Goal: Entertainment & Leisure: Browse casually

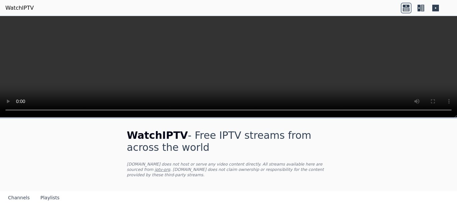
scroll to position [56, 0]
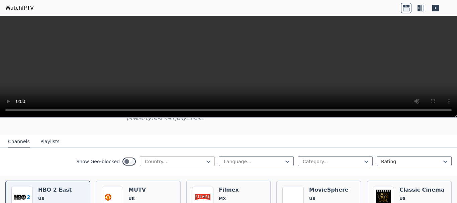
click at [180, 158] on div at bounding box center [174, 161] width 61 height 7
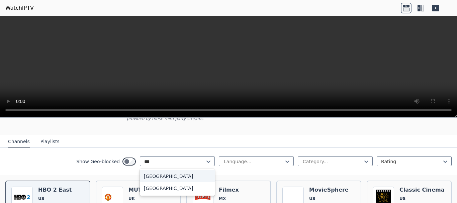
scroll to position [0, 0]
type input "*****"
click at [170, 170] on div "[GEOGRAPHIC_DATA]" at bounding box center [177, 176] width 75 height 12
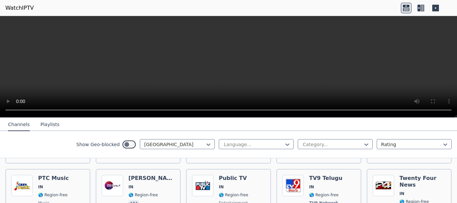
scroll to position [472, 0]
click at [284, 144] on icon at bounding box center [287, 144] width 7 height 7
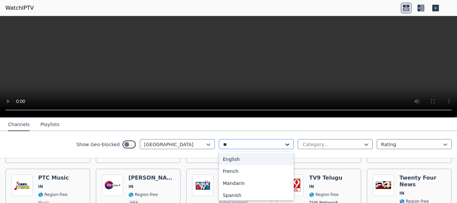
type input "***"
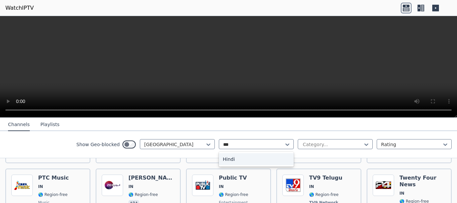
click at [264, 158] on div "Hindi" at bounding box center [256, 159] width 75 height 12
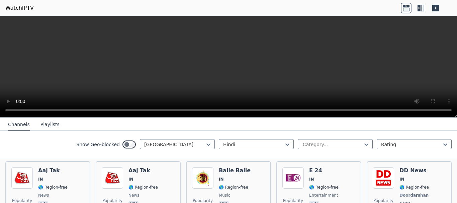
scroll to position [76, 0]
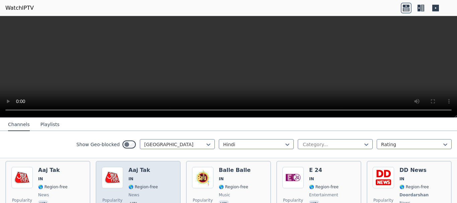
click at [132, 176] on span "IN" at bounding box center [130, 178] width 5 height 5
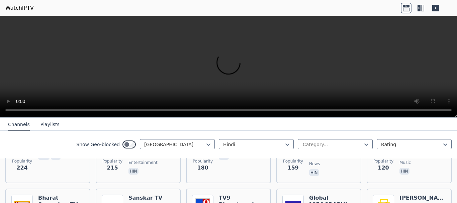
scroll to position [182, 0]
click at [421, 7] on icon at bounding box center [421, 8] width 11 height 11
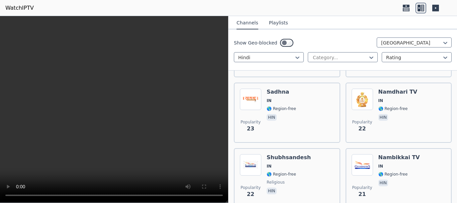
scroll to position [1393, 0]
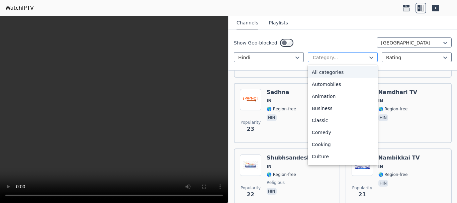
click at [313, 57] on div at bounding box center [340, 57] width 56 height 7
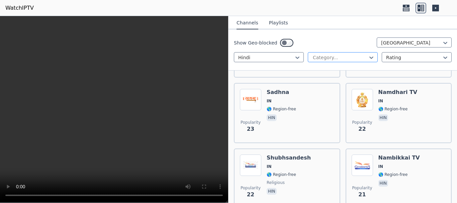
click at [313, 57] on div at bounding box center [340, 57] width 56 height 7
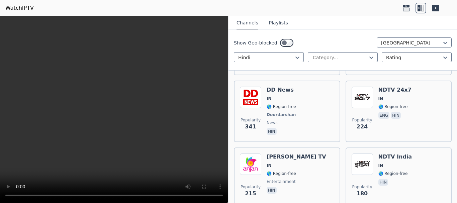
scroll to position [200, 0]
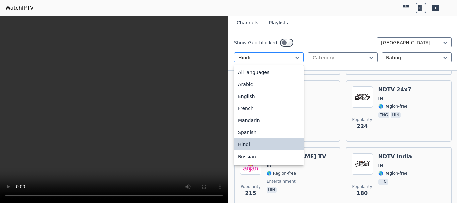
click at [277, 60] on div at bounding box center [266, 57] width 56 height 7
click at [269, 70] on div "All languages" at bounding box center [269, 72] width 70 height 12
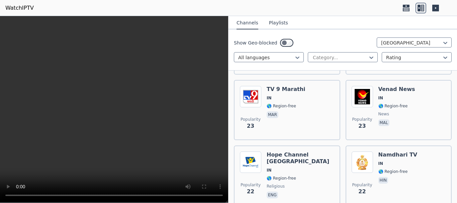
scroll to position [3831, 0]
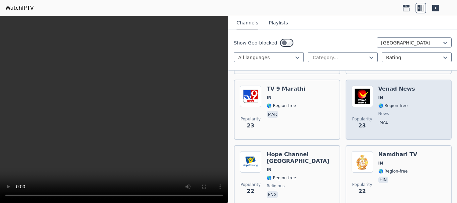
click at [410, 107] on div "Popularity 23 Venad News IN 🌎 Region-free news mal" at bounding box center [399, 110] width 94 height 48
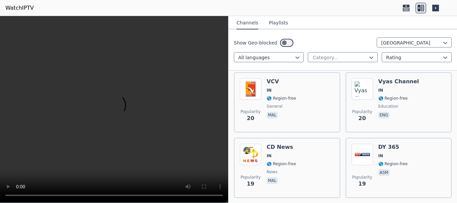
scroll to position [4505, 0]
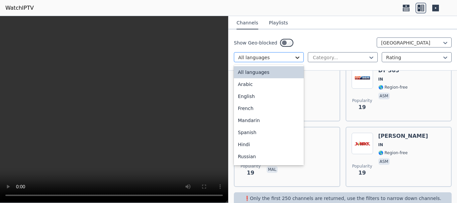
click at [294, 56] on icon at bounding box center [297, 57] width 7 height 7
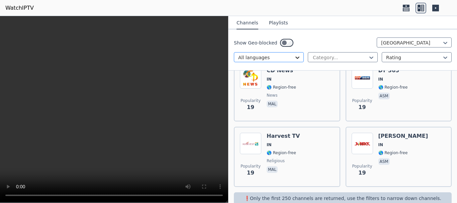
click at [294, 56] on icon at bounding box center [297, 57] width 7 height 7
click at [332, 53] on div "Category..." at bounding box center [343, 57] width 70 height 10
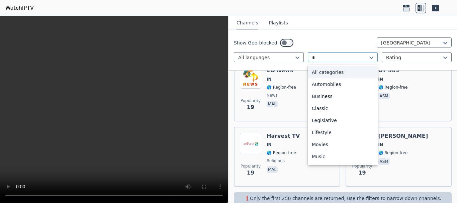
type input "**"
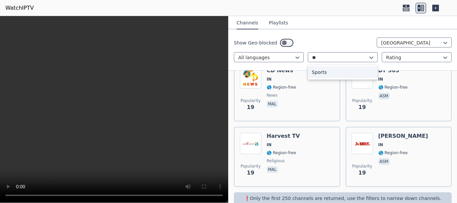
click at [326, 69] on div "Sports" at bounding box center [343, 72] width 70 height 12
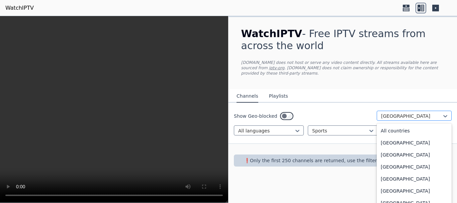
click at [392, 113] on div at bounding box center [411, 116] width 61 height 7
click at [417, 125] on div "All countries" at bounding box center [414, 131] width 75 height 12
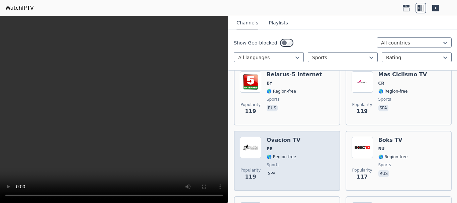
scroll to position [3581, 0]
click at [331, 145] on div "Popularity 119 Ovacion TV PE 🌎 Region-free sports spa" at bounding box center [287, 161] width 94 height 48
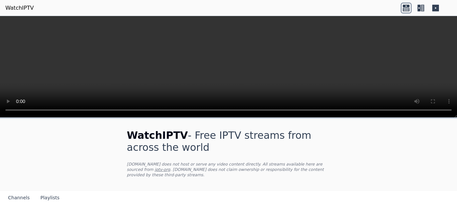
click at [422, 6] on icon at bounding box center [422, 8] width 3 height 7
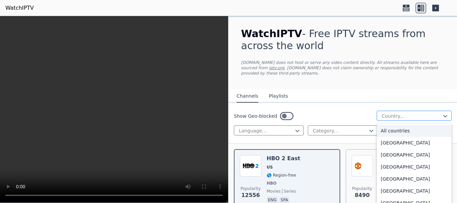
click at [399, 113] on div at bounding box center [411, 116] width 61 height 7
type input "***"
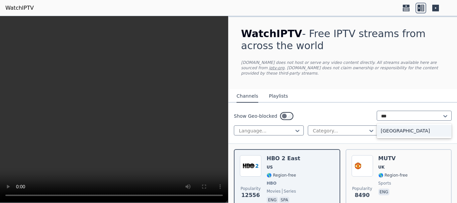
click at [393, 126] on div "[GEOGRAPHIC_DATA]" at bounding box center [414, 131] width 75 height 12
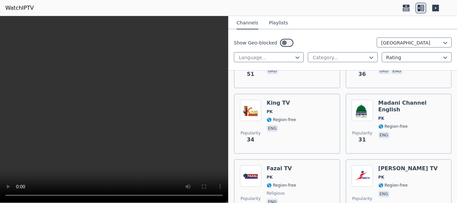
scroll to position [512, 0]
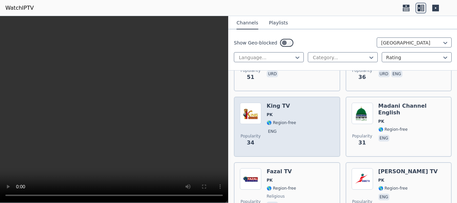
click at [283, 122] on div "King TV PK 🌎 Region-free eng" at bounding box center [281, 127] width 29 height 48
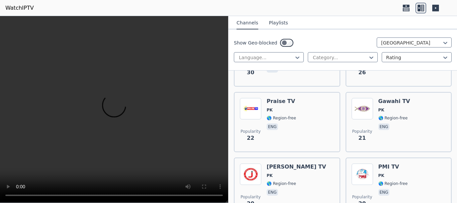
scroll to position [685, 0]
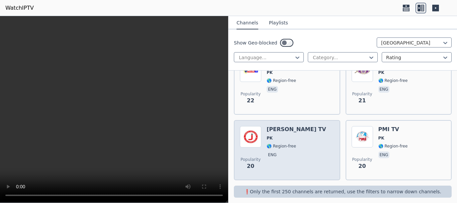
click at [289, 129] on div "Joshua TV PK 🌎 Region-free eng" at bounding box center [297, 150] width 60 height 48
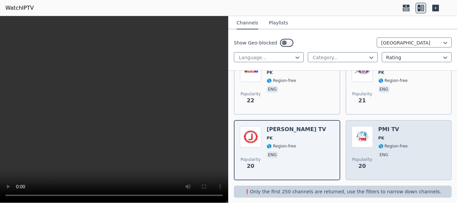
click at [379, 129] on div "PMI TV PK 🌎 Region-free eng" at bounding box center [392, 150] width 29 height 48
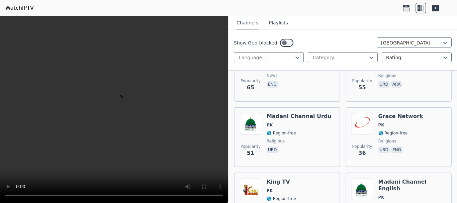
scroll to position [435, 0]
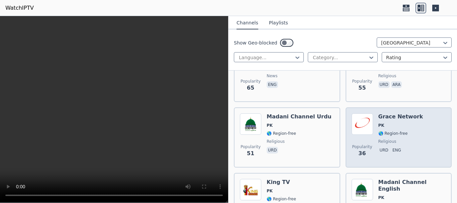
click at [373, 122] on div "Popularity 36 Grace Network PK 🌎 Region-free religious urd eng" at bounding box center [399, 137] width 94 height 48
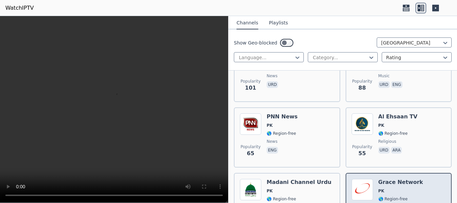
scroll to position [369, 0]
click at [373, 122] on div "Popularity 55 Al Ehsaan TV PK 🌎 Region-free religious urd ara" at bounding box center [399, 138] width 94 height 48
